Goal: Navigation & Orientation: Understand site structure

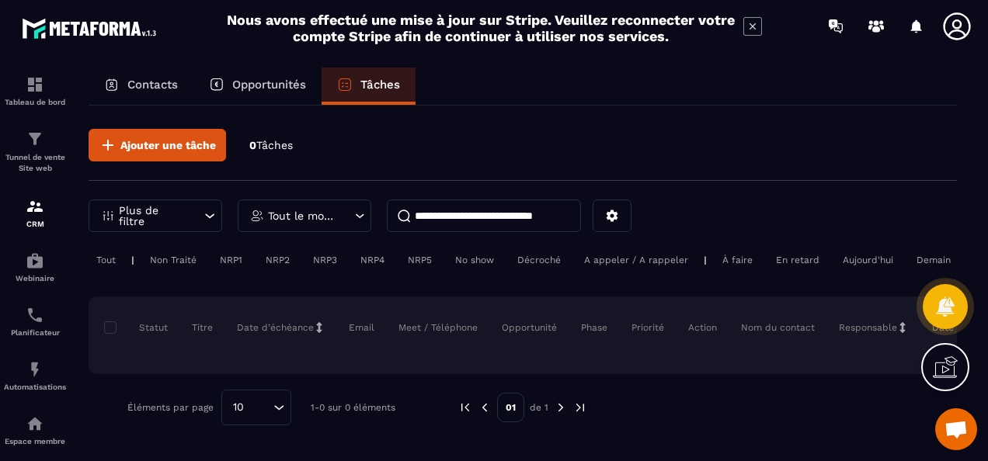
click at [266, 85] on p "Opportunités" at bounding box center [269, 85] width 74 height 14
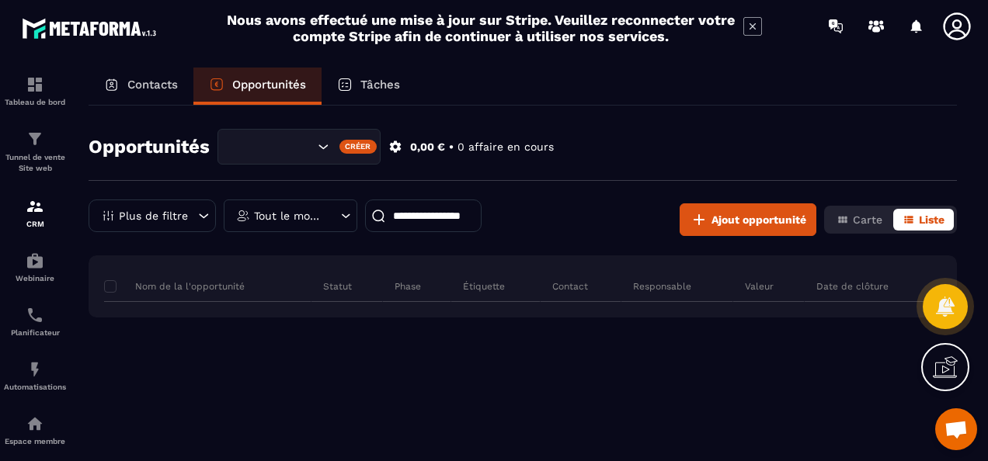
click at [138, 85] on p "Contacts" at bounding box center [152, 85] width 50 height 14
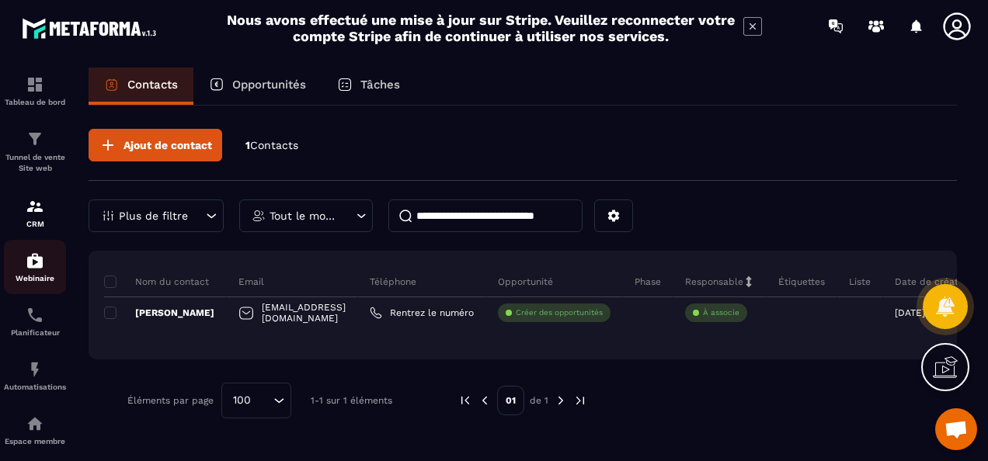
click at [36, 266] on img at bounding box center [35, 261] width 19 height 19
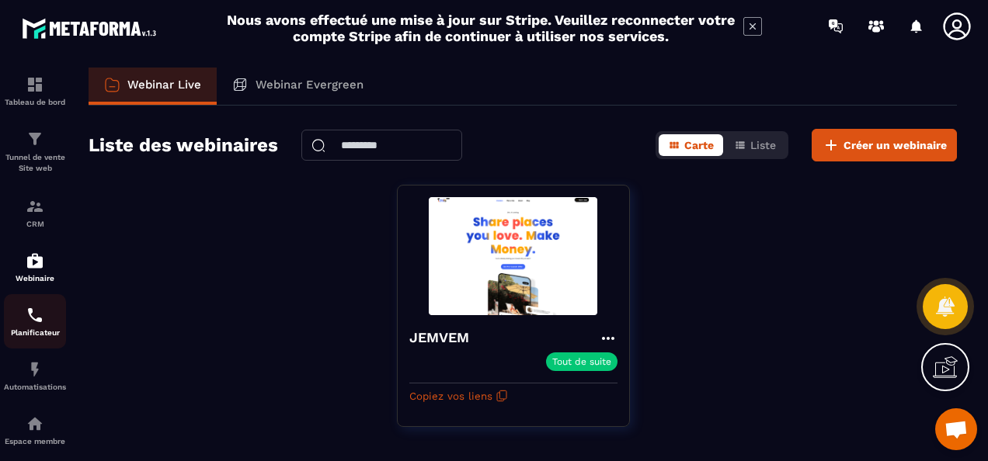
click at [36, 314] on img at bounding box center [35, 315] width 19 height 19
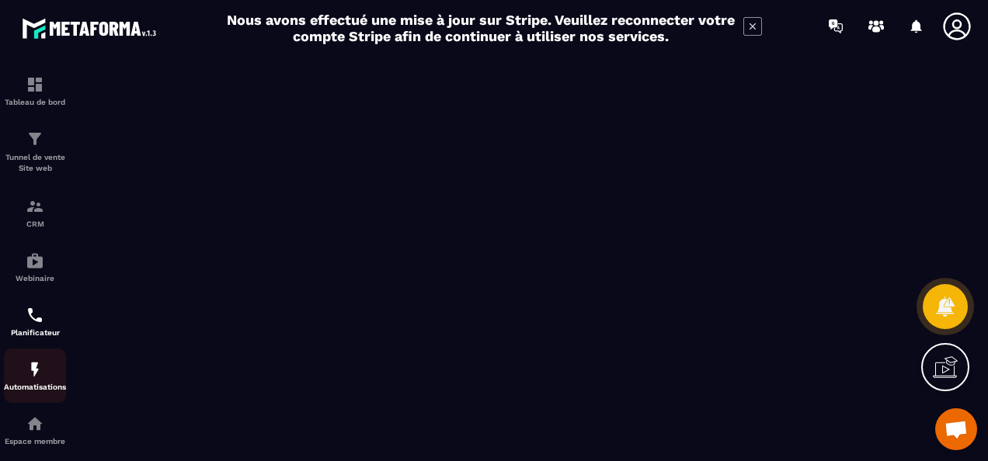
click at [33, 379] on img at bounding box center [35, 369] width 19 height 19
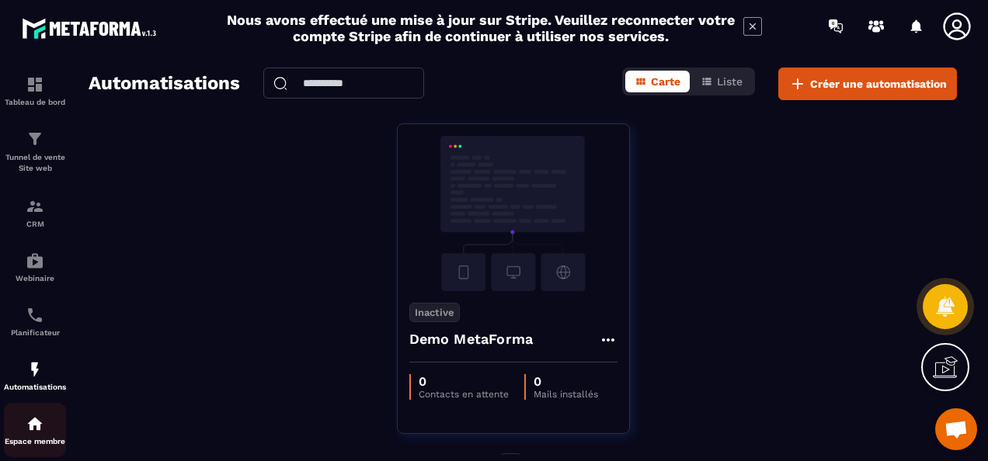
click at [33, 430] on img at bounding box center [35, 424] width 19 height 19
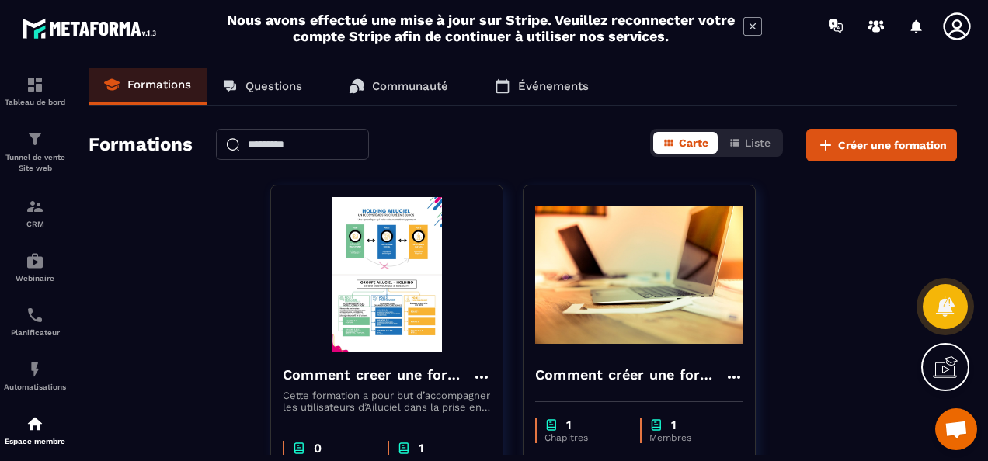
click at [275, 86] on p "Questions" at bounding box center [273, 86] width 57 height 14
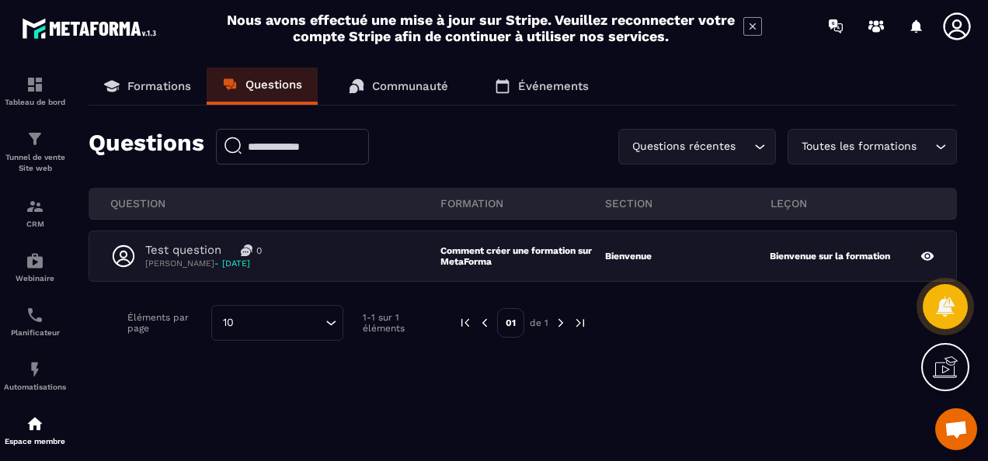
click at [398, 84] on p "Communauté" at bounding box center [410, 86] width 76 height 14
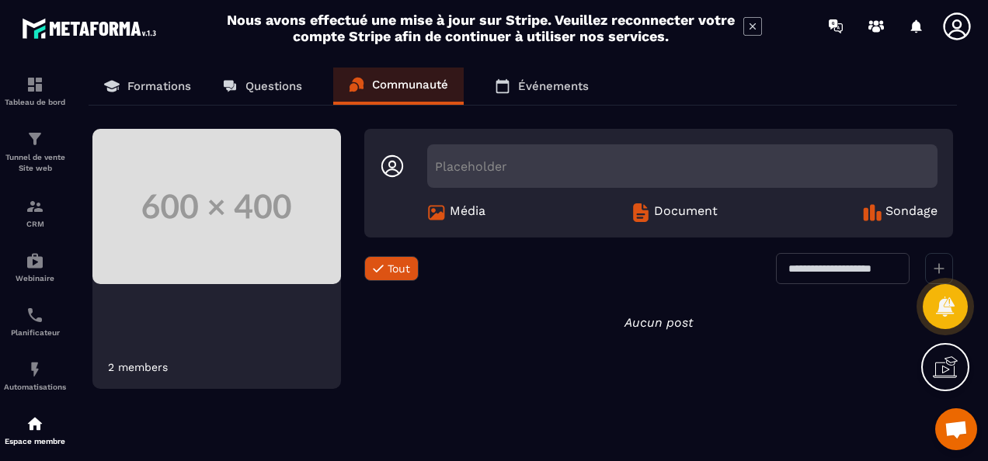
click at [539, 82] on p "Événements" at bounding box center [553, 86] width 71 height 14
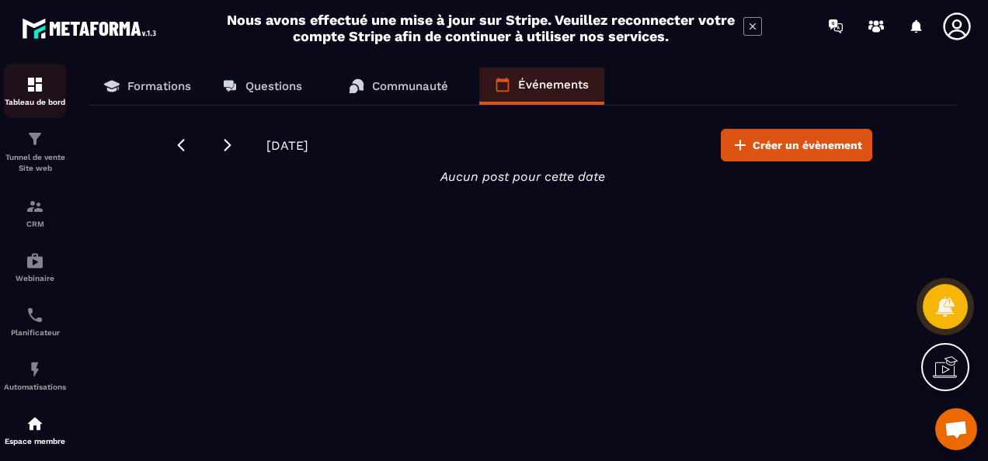
click at [23, 89] on div "Tableau de bord" at bounding box center [35, 90] width 62 height 31
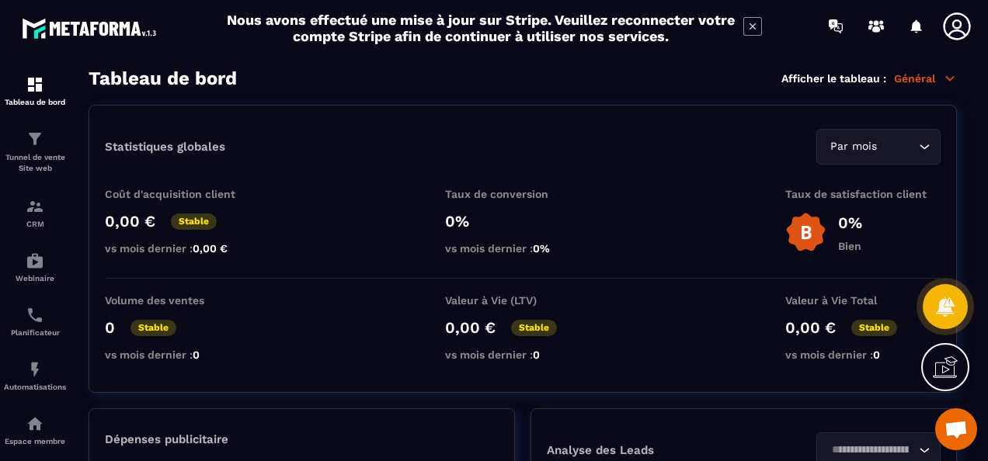
click at [949, 23] on icon at bounding box center [957, 26] width 31 height 31
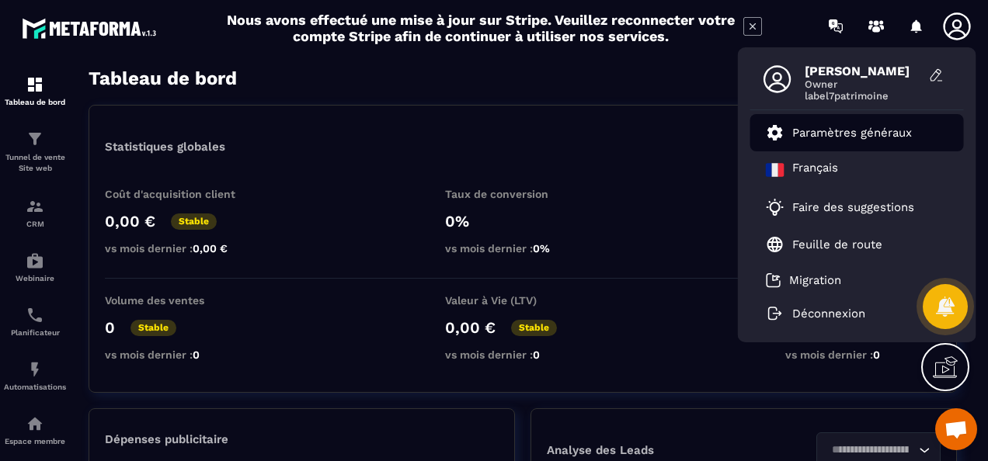
click at [832, 134] on p "Paramètres généraux" at bounding box center [852, 133] width 120 height 14
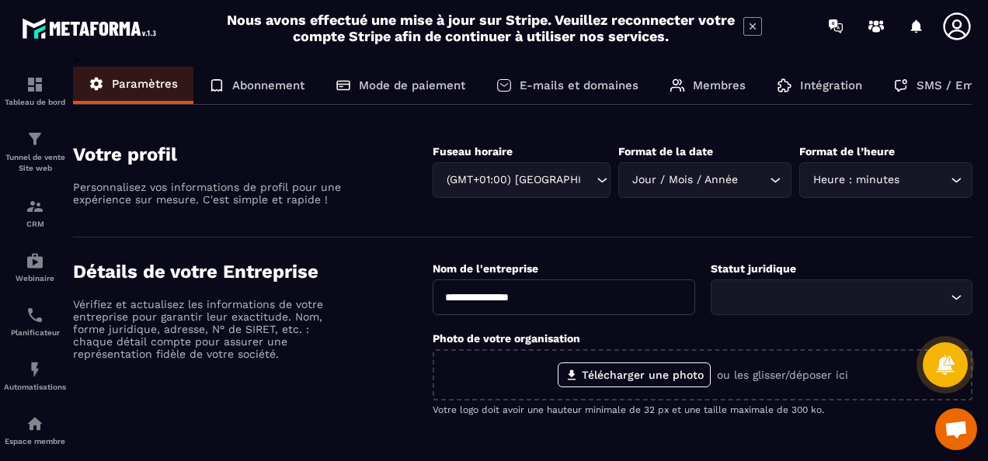
click at [259, 89] on p "Abonnement" at bounding box center [268, 85] width 72 height 14
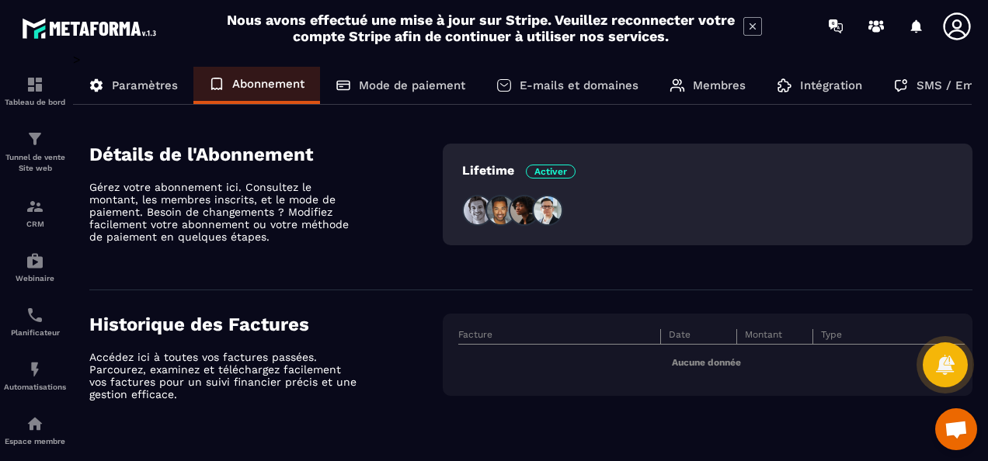
click at [378, 89] on p "Mode de paiement" at bounding box center [412, 85] width 106 height 14
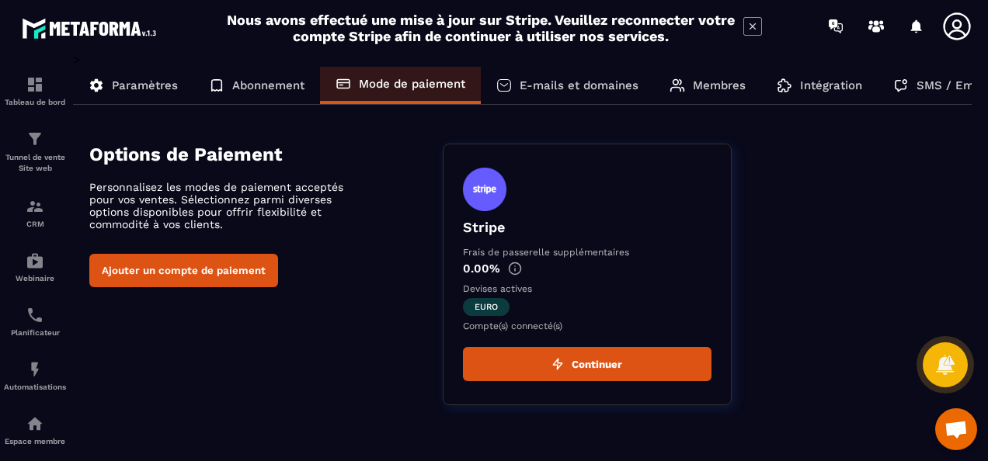
click at [555, 89] on p "E-mails et domaines" at bounding box center [579, 85] width 119 height 14
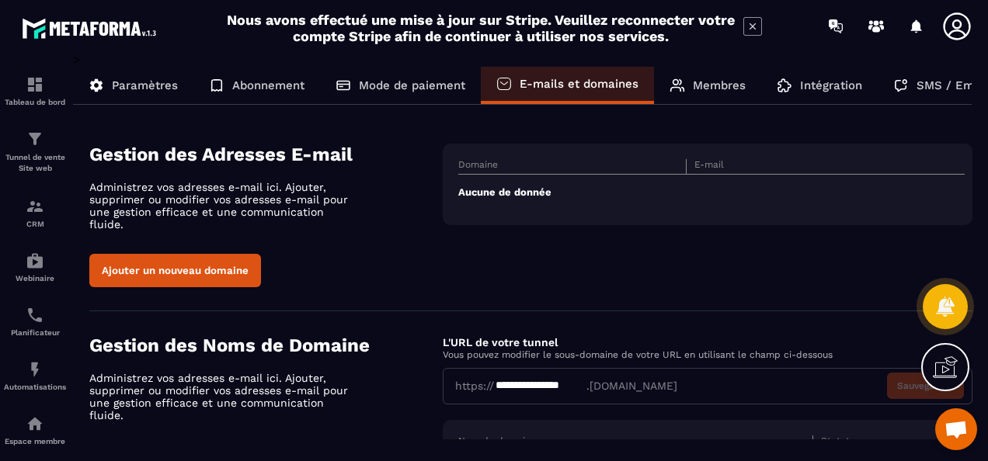
click at [146, 87] on p "Paramètres" at bounding box center [145, 85] width 66 height 14
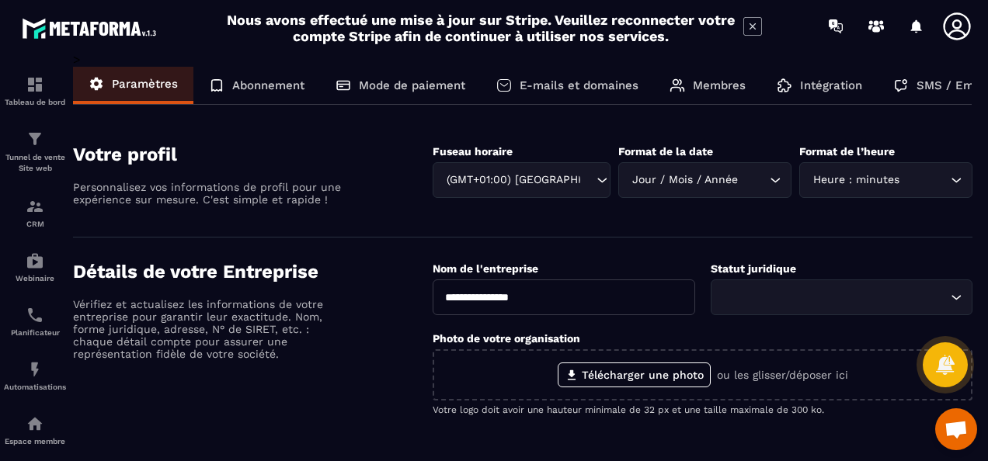
click at [961, 19] on icon at bounding box center [957, 26] width 31 height 31
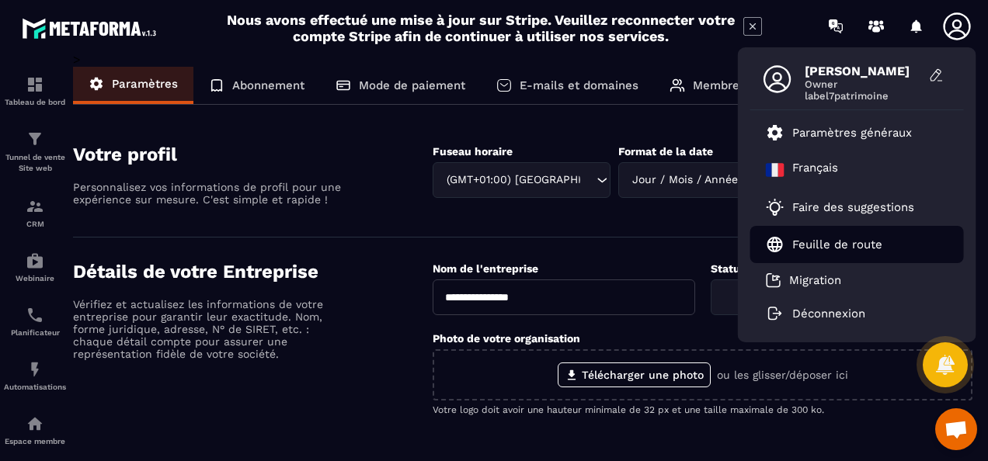
click at [833, 239] on p "Feuille de route" at bounding box center [837, 245] width 90 height 14
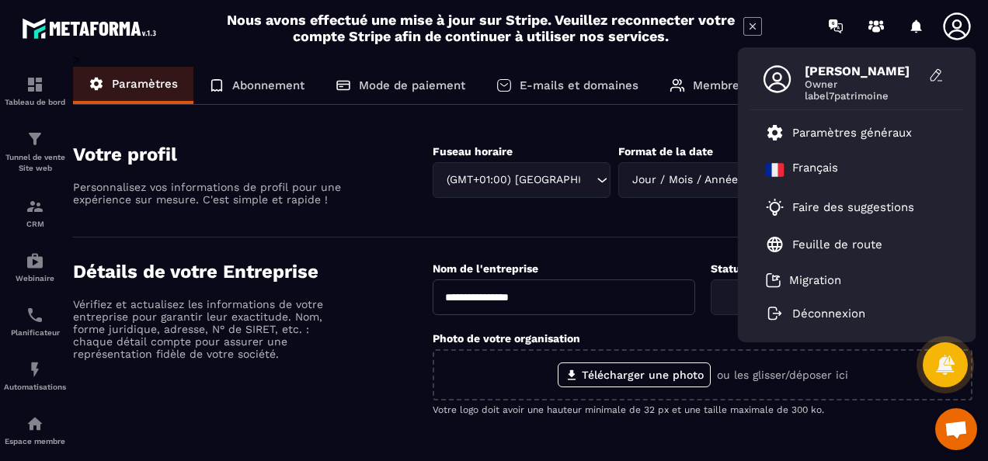
click at [830, 82] on span "Owner" at bounding box center [863, 84] width 117 height 12
click at [835, 71] on span "[PERSON_NAME]" at bounding box center [863, 71] width 117 height 15
click at [938, 70] on icon at bounding box center [937, 76] width 16 height 16
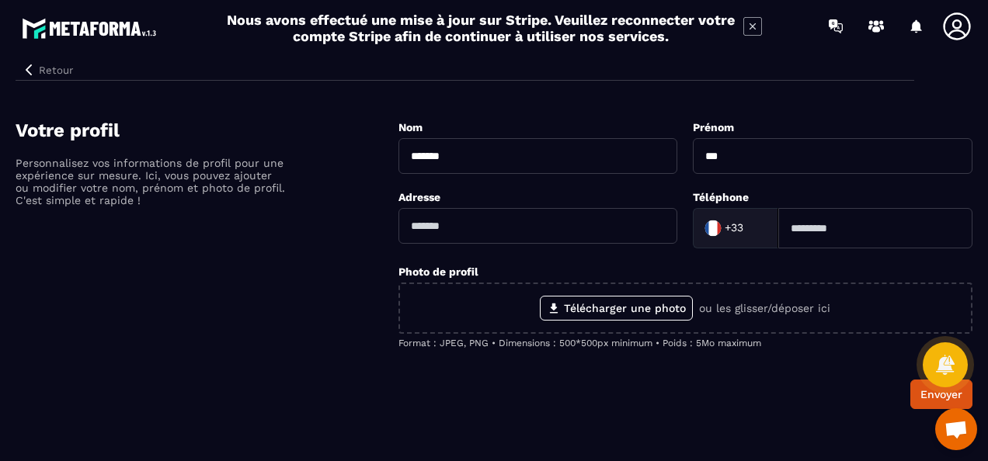
click at [841, 102] on section "Votre profil Personnalisez vos informations de profil pour une expérience sur m…" at bounding box center [494, 264] width 957 height 336
click at [949, 30] on icon at bounding box center [957, 26] width 31 height 31
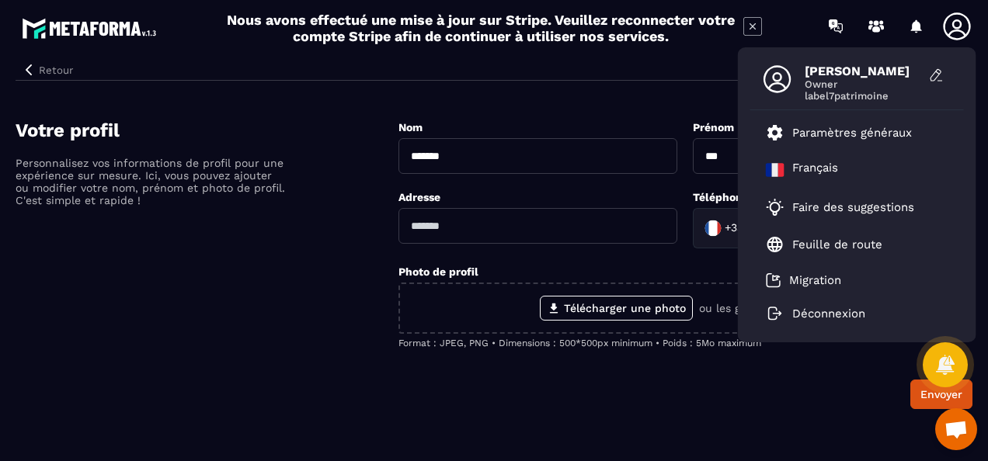
click at [676, 185] on div "Nom ******* Prénom *** Adresse Téléphone +33 Loading... Photo de profil Télécha…" at bounding box center [686, 265] width 574 height 290
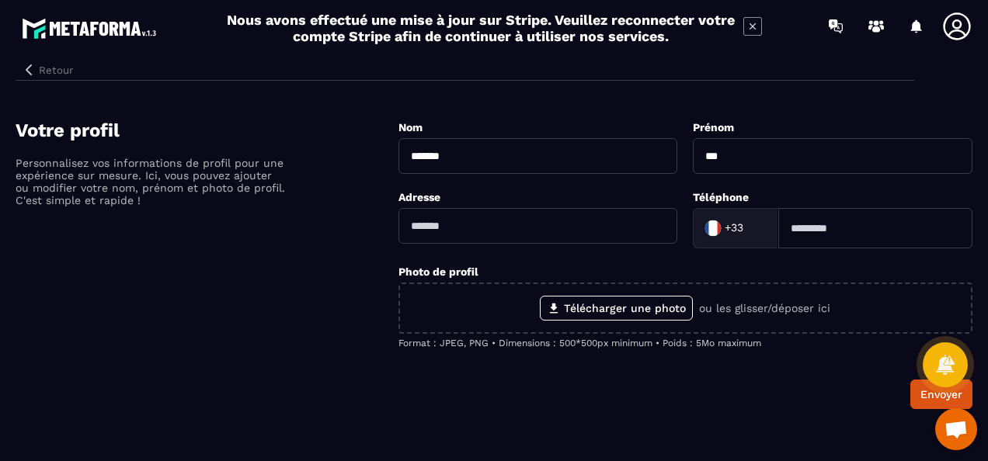
click at [37, 66] on button "Retour" at bounding box center [48, 70] width 64 height 20
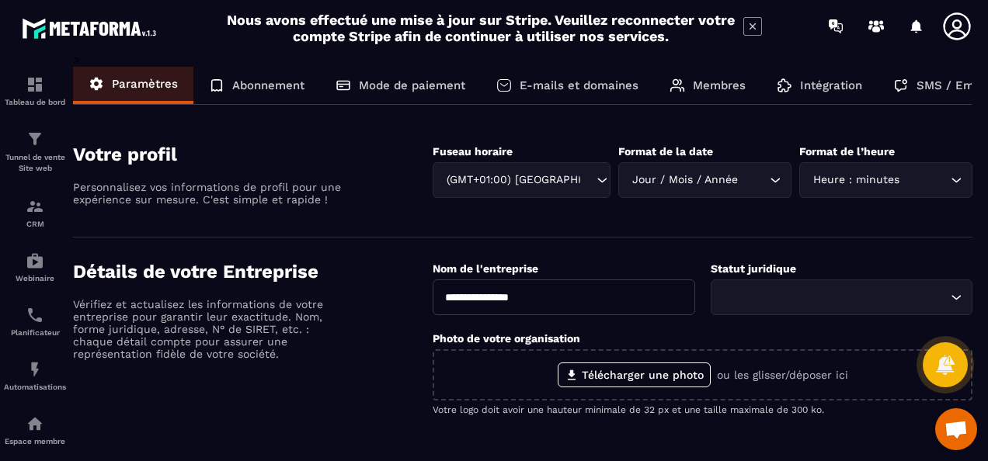
click at [986, 364] on section "**********" at bounding box center [494, 256] width 988 height 409
click at [26, 329] on div "Planificateur" at bounding box center [35, 321] width 62 height 31
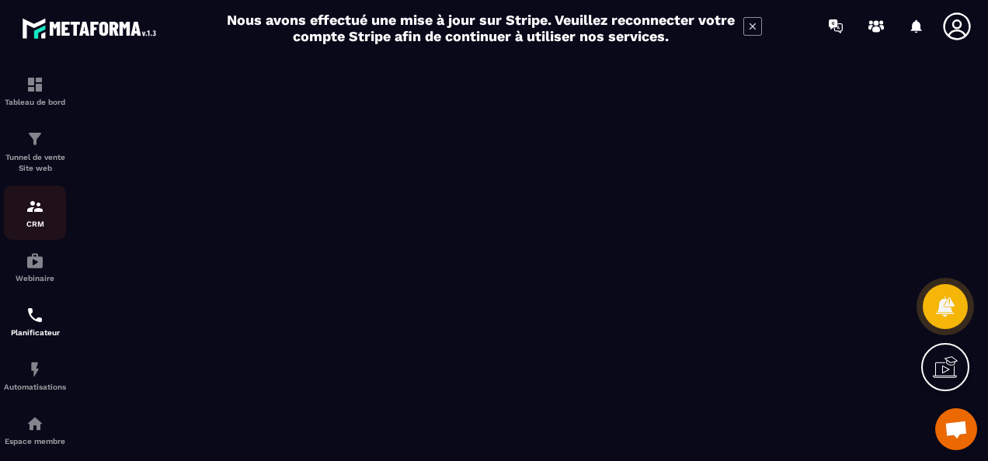
click at [30, 208] on img at bounding box center [35, 206] width 19 height 19
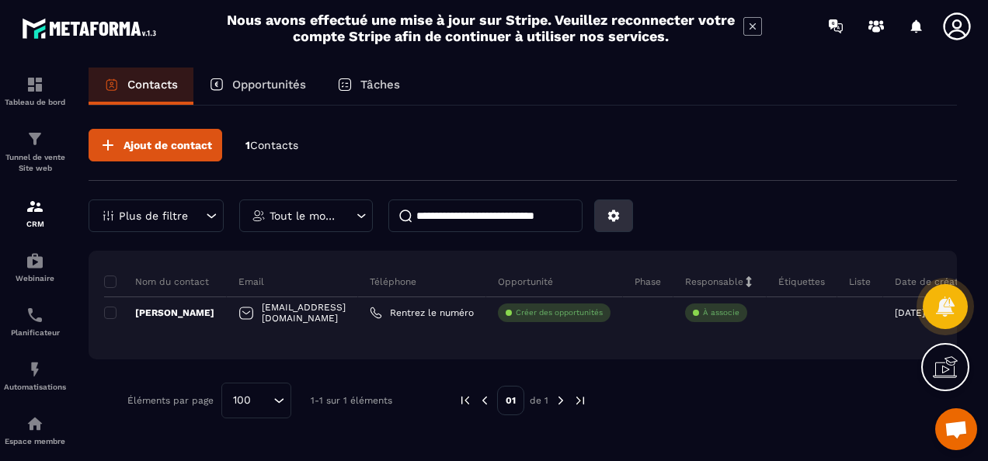
click at [614, 213] on icon at bounding box center [614, 217] width 12 height 12
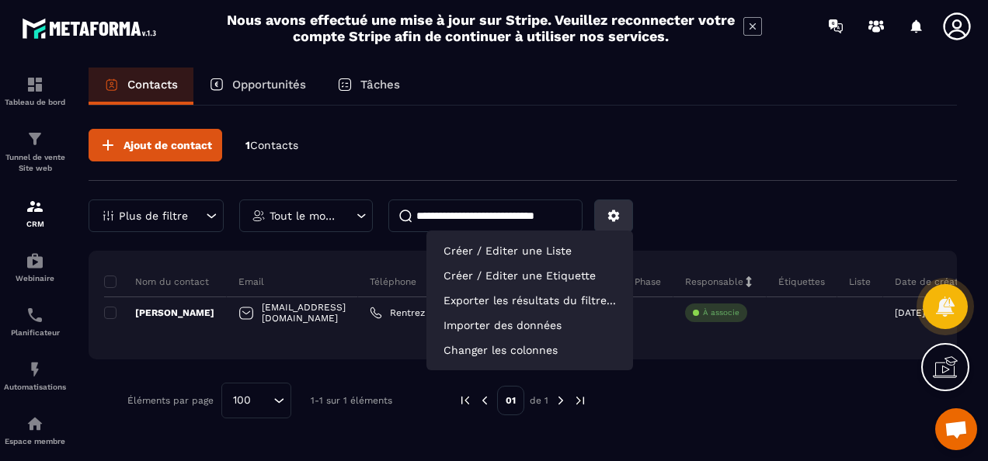
click at [614, 213] on icon at bounding box center [614, 217] width 12 height 12
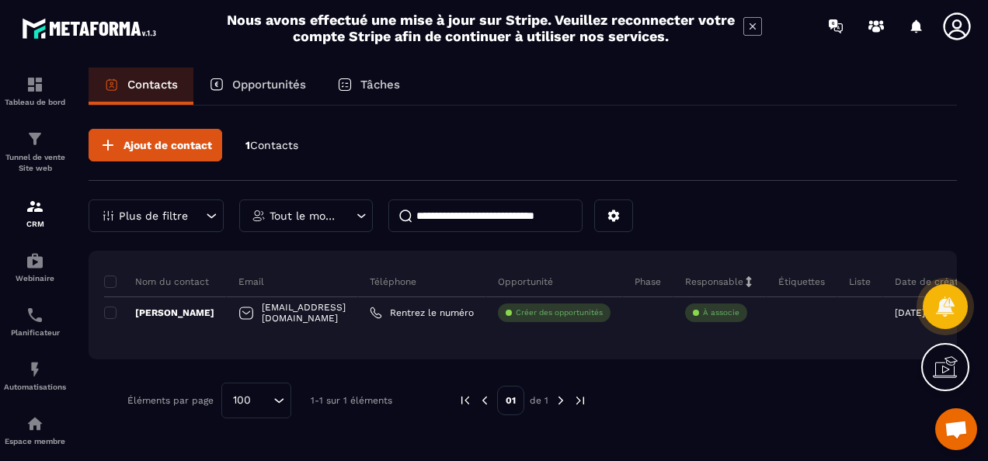
click at [754, 25] on icon at bounding box center [753, 26] width 6 height 6
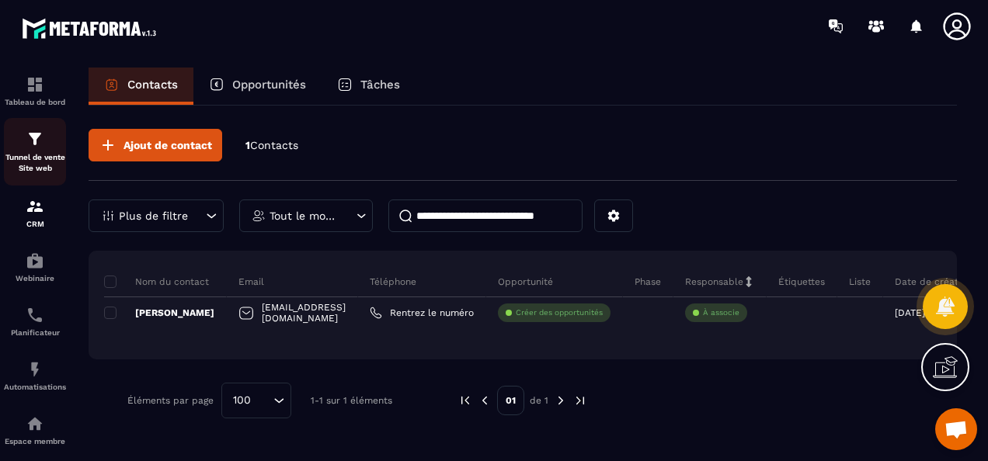
click at [37, 143] on img at bounding box center [35, 139] width 19 height 19
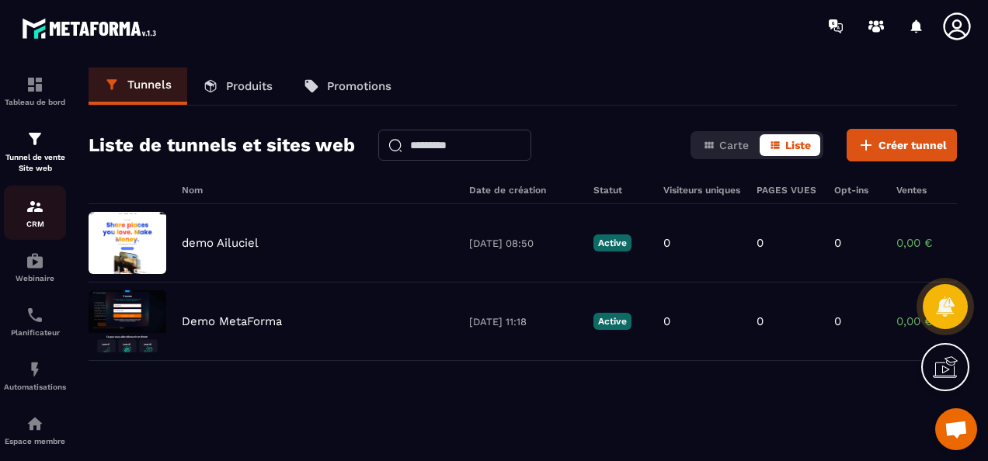
click at [43, 207] on img at bounding box center [35, 206] width 19 height 19
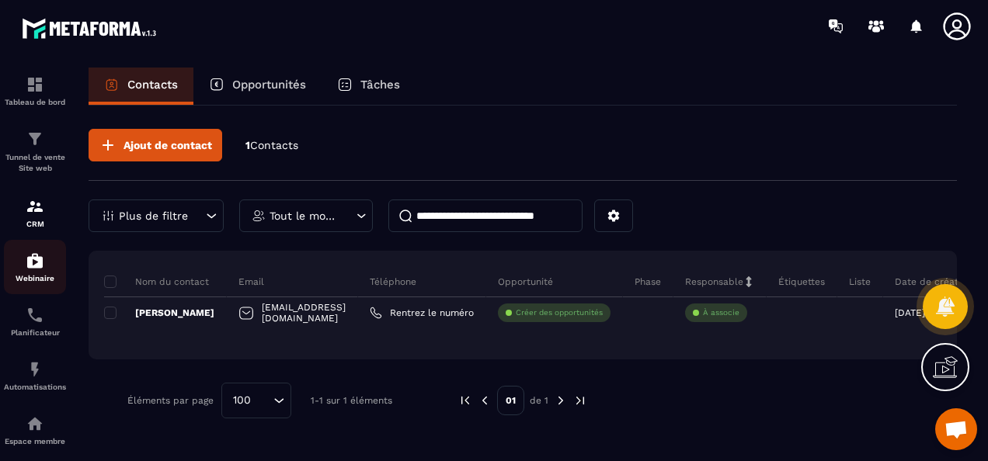
click at [44, 273] on div "Webinaire" at bounding box center [35, 267] width 62 height 31
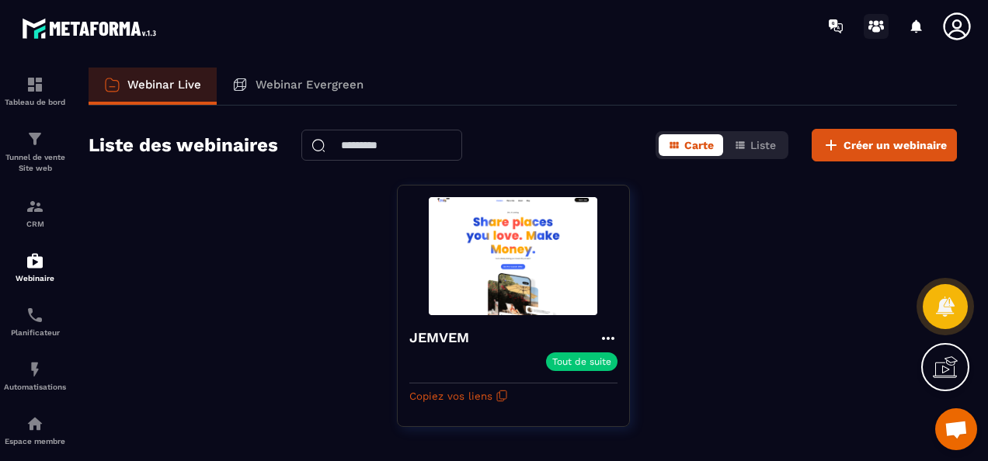
click at [878, 22] on circle at bounding box center [876, 22] width 5 height 5
click at [291, 93] on div "Webinar Evergreen" at bounding box center [298, 86] width 162 height 37
click at [300, 85] on p "Webinar Evergreen" at bounding box center [310, 85] width 108 height 14
click at [833, 26] on icon at bounding box center [833, 24] width 9 height 10
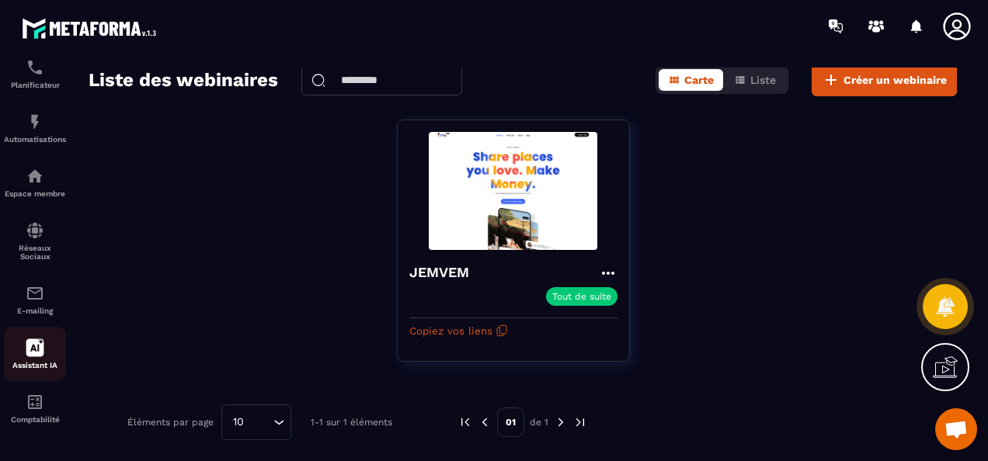
scroll to position [179, 0]
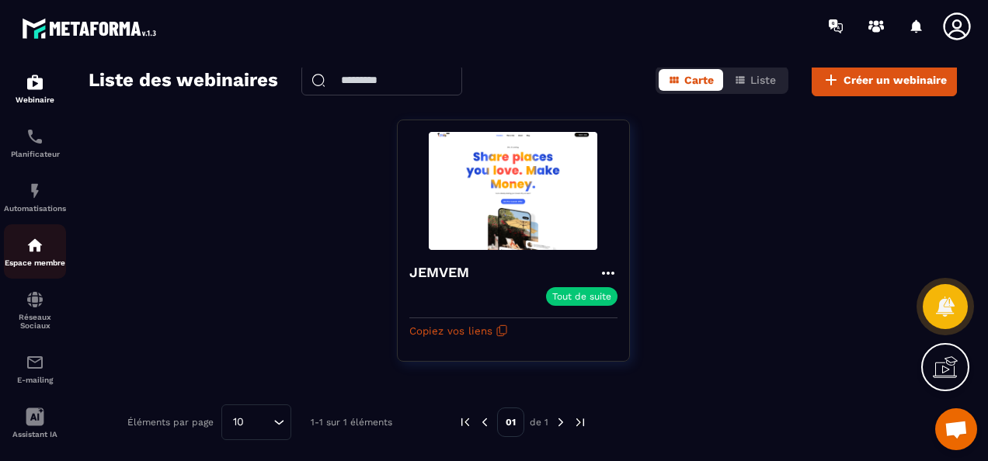
click at [31, 261] on div "Espace membre" at bounding box center [35, 251] width 62 height 31
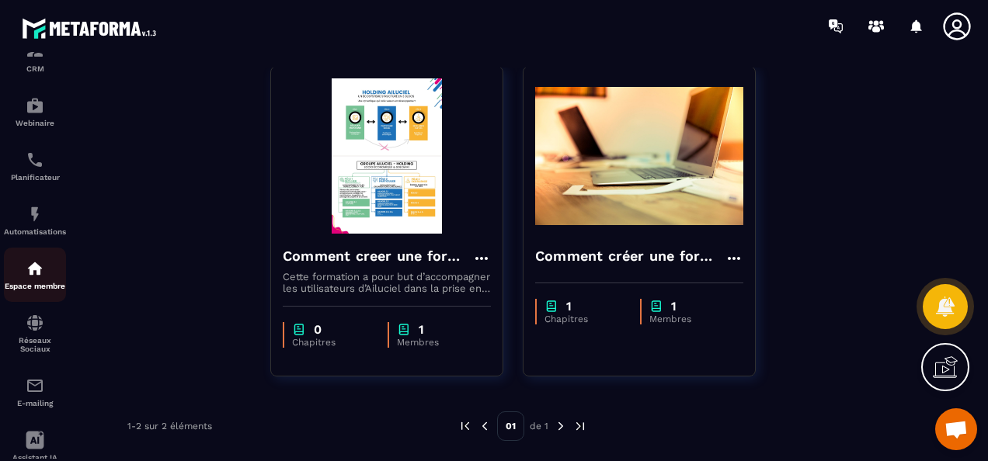
scroll to position [256, 0]
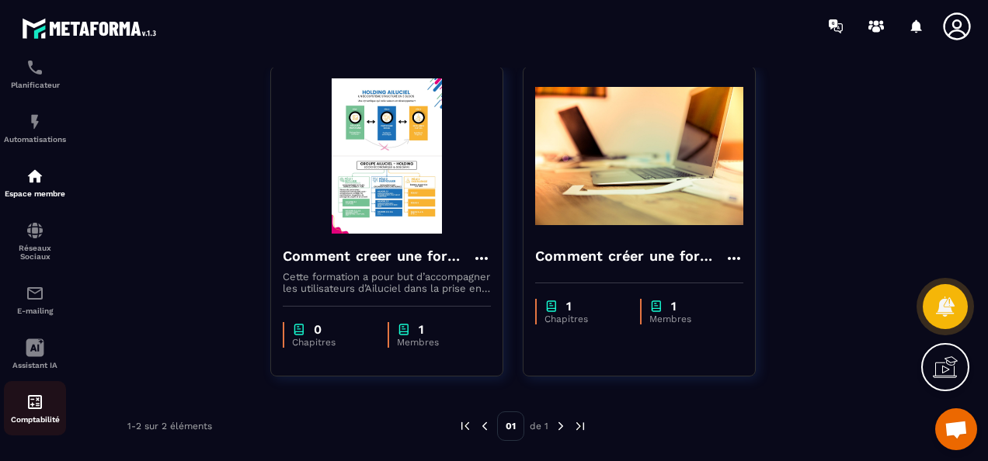
click at [40, 417] on p "Comptabilité" at bounding box center [35, 420] width 62 height 9
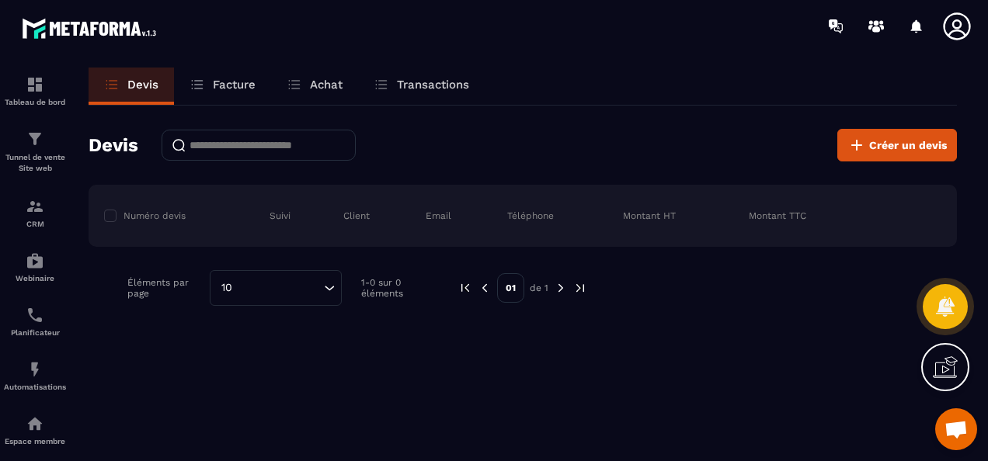
click at [225, 90] on p "Facture" at bounding box center [234, 85] width 43 height 14
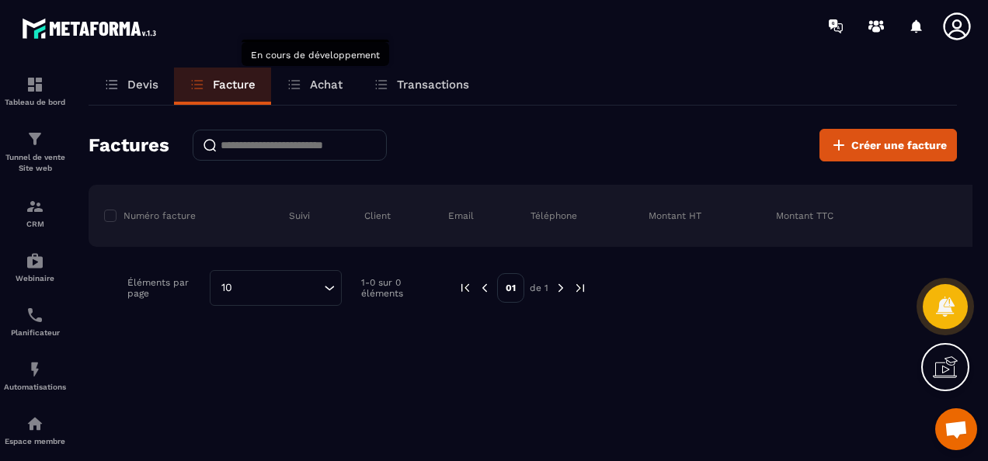
click at [326, 85] on p "Achat" at bounding box center [326, 85] width 33 height 14
click at [416, 87] on p "Transactions" at bounding box center [433, 85] width 72 height 14
click at [140, 90] on p "Devis" at bounding box center [142, 85] width 31 height 14
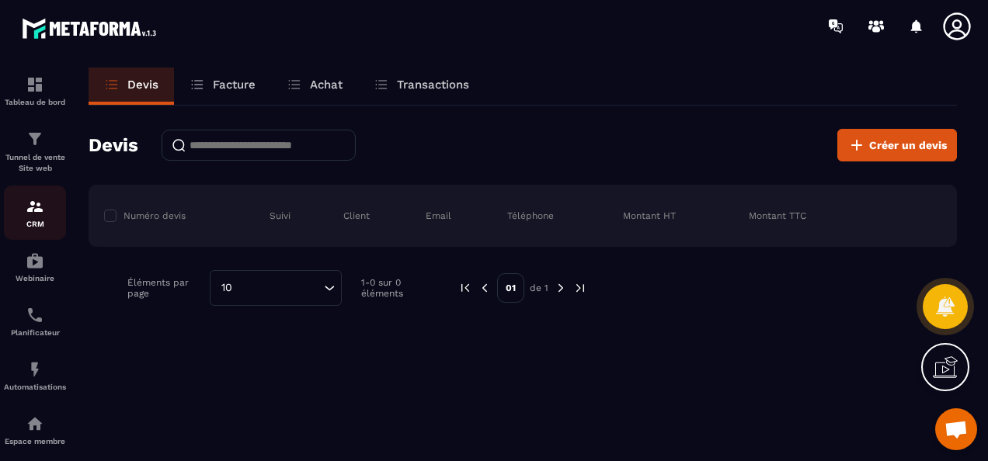
click at [30, 216] on img at bounding box center [35, 206] width 19 height 19
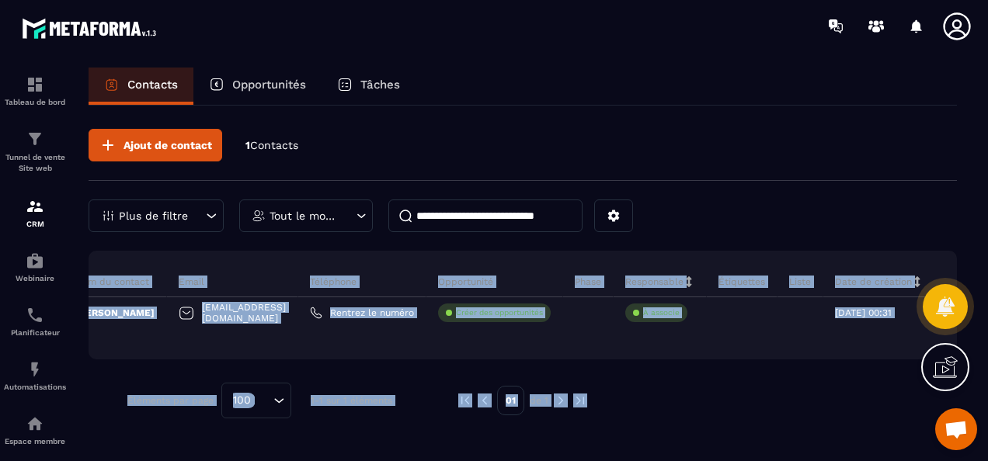
scroll to position [0, 82]
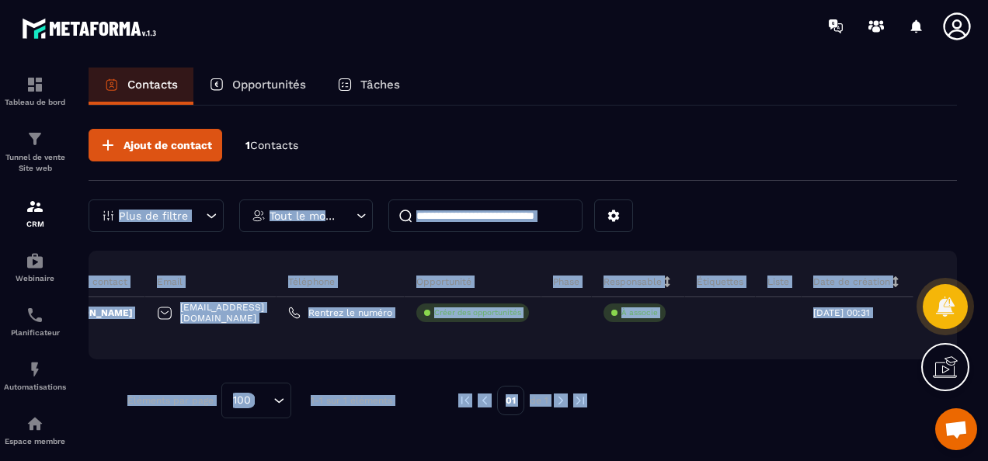
drag, startPoint x: 950, startPoint y: 273, endPoint x: 802, endPoint y: 190, distance: 170.1
click at [802, 190] on div "Tableau de bord Tunnel de vente Site web CRM Webinaire Planificateur Automatisa…" at bounding box center [494, 230] width 988 height 461
click at [802, 190] on div "Ajout de contact 1 Contacts Plus de filtre Tout le monde" at bounding box center [523, 180] width 869 height 103
click at [720, 330] on div "Nom du contact Email Téléphone Opportunité Phase Responsable Étiquettes Liste D…" at bounding box center [523, 305] width 869 height 109
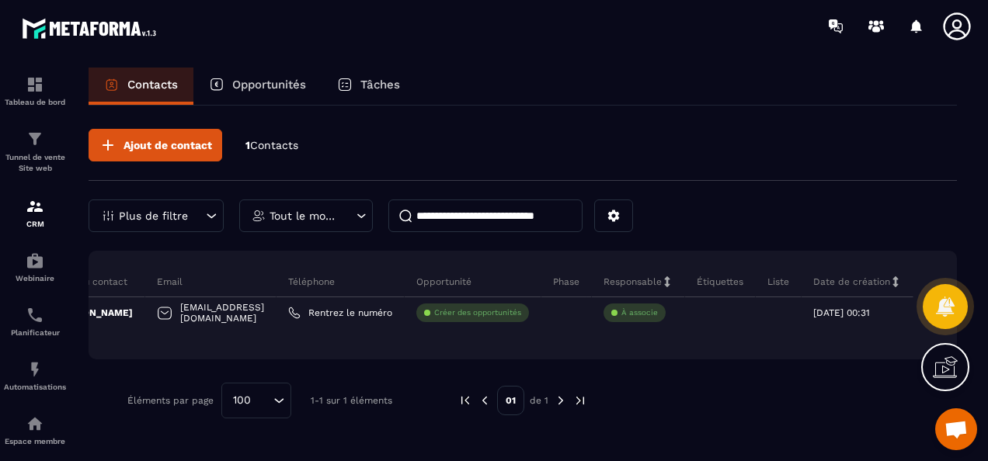
drag, startPoint x: 547, startPoint y: 343, endPoint x: 653, endPoint y: 343, distance: 106.4
click at [673, 344] on div "Nom du contact Email Téléphone Opportunité Phase Responsable Étiquettes Liste D…" at bounding box center [523, 305] width 869 height 109
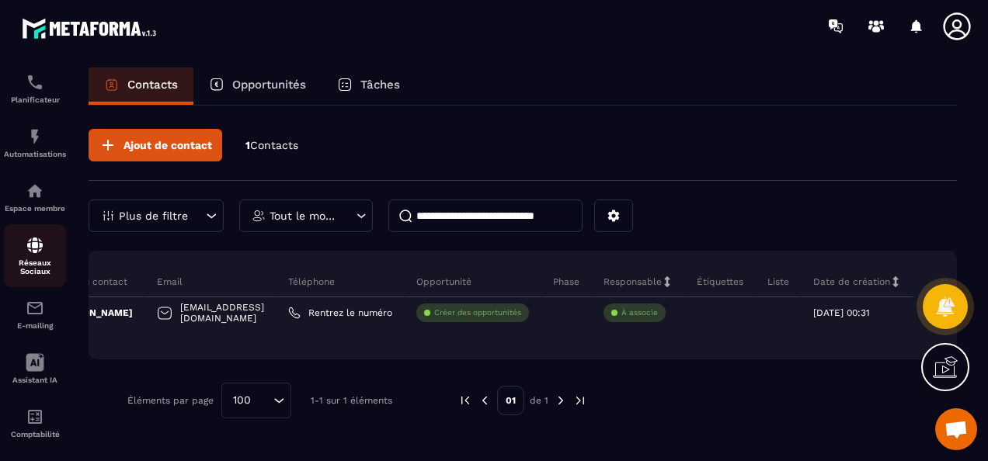
scroll to position [256, 0]
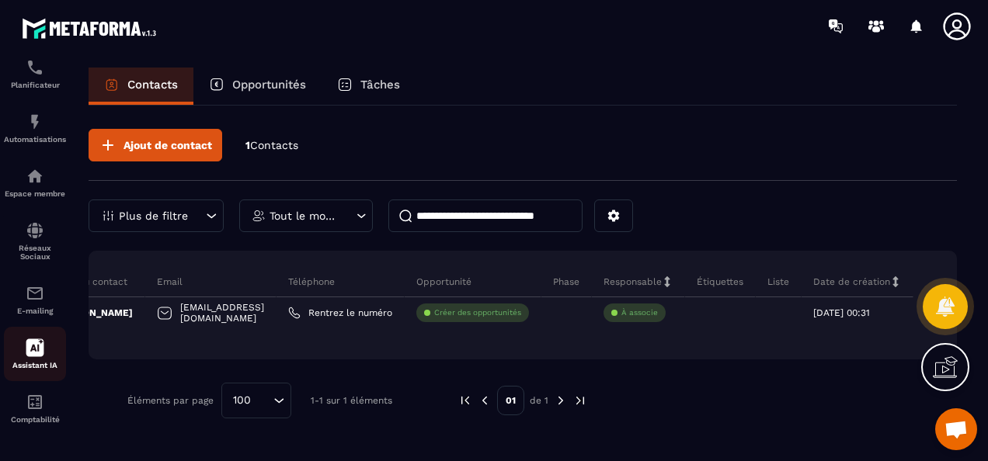
click at [37, 346] on icon at bounding box center [35, 348] width 18 height 18
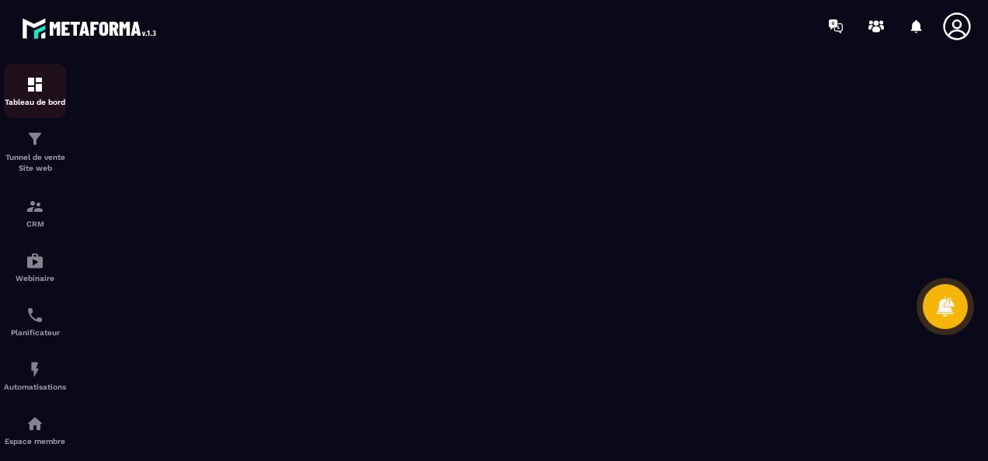
click at [45, 90] on div "Tableau de bord" at bounding box center [35, 90] width 62 height 31
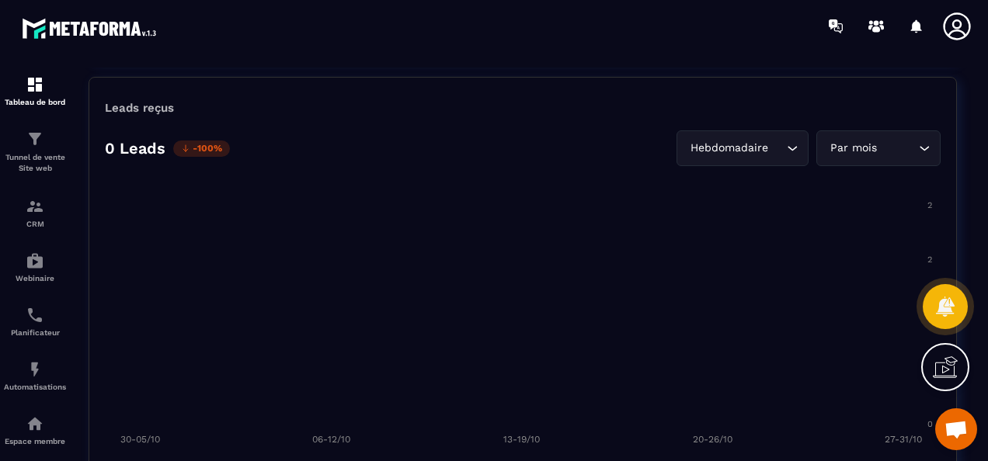
scroll to position [1165, 0]
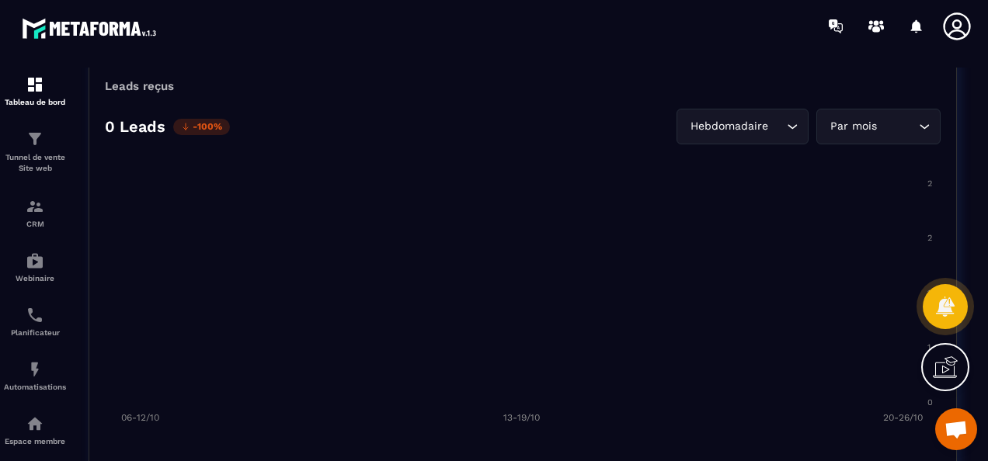
click at [602, 196] on foreignobject at bounding box center [523, 296] width 837 height 272
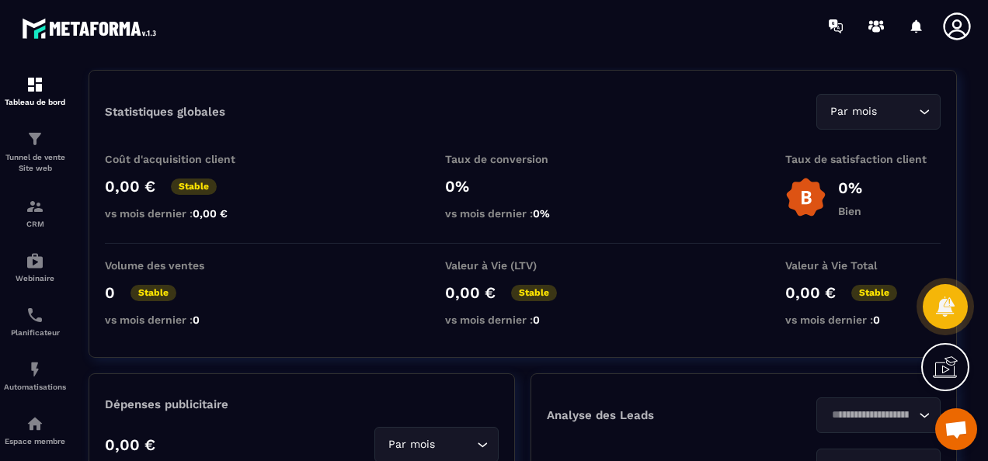
scroll to position [0, 0]
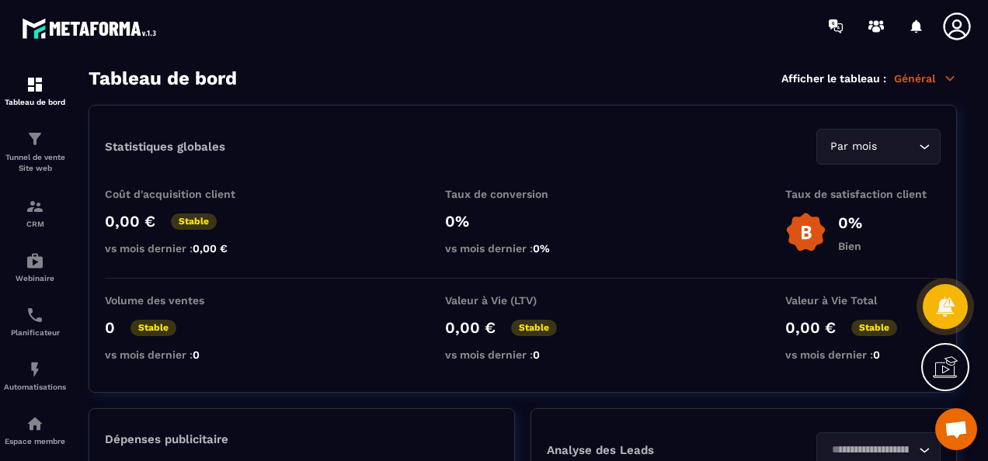
click at [943, 370] on icon at bounding box center [945, 367] width 25 height 25
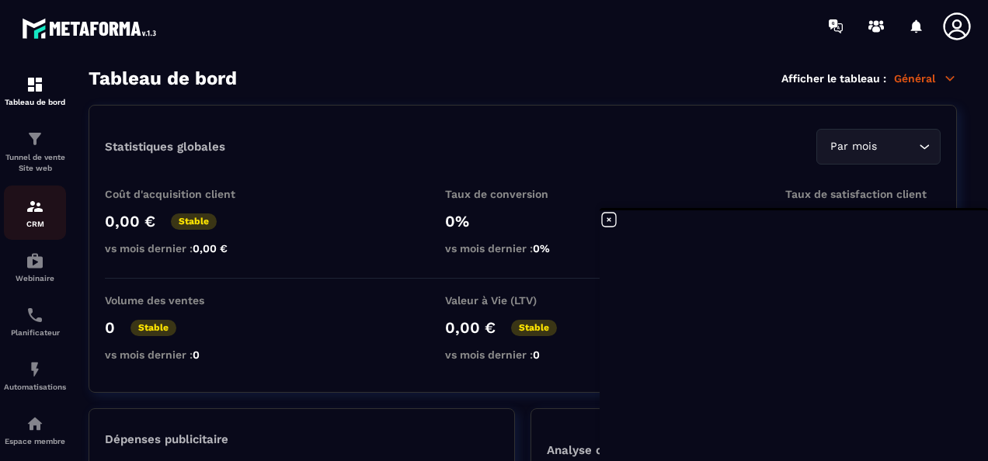
click at [36, 218] on div "CRM" at bounding box center [35, 212] width 62 height 31
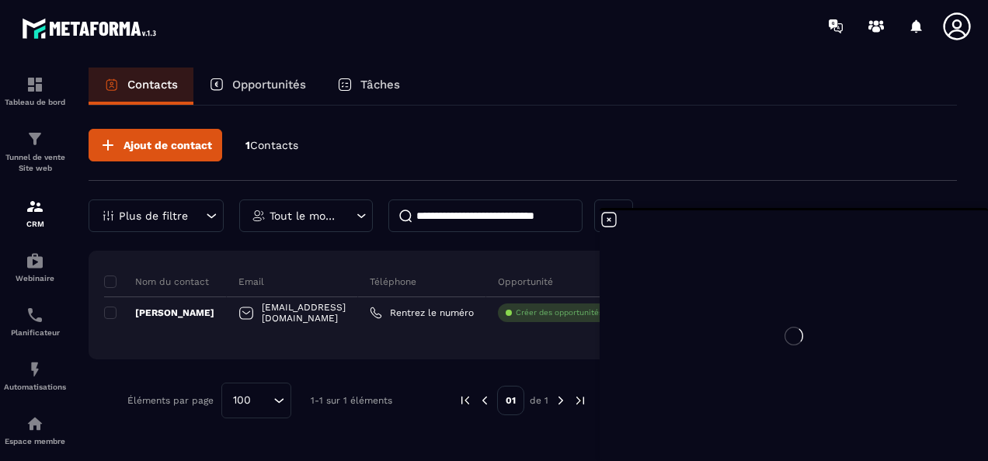
click at [750, 414] on div at bounding box center [794, 336] width 388 height 251
click at [609, 218] on div at bounding box center [794, 336] width 388 height 251
click at [606, 218] on div at bounding box center [794, 336] width 388 height 251
click at [604, 216] on icon at bounding box center [609, 220] width 19 height 19
